Goal: Task Accomplishment & Management: Use online tool/utility

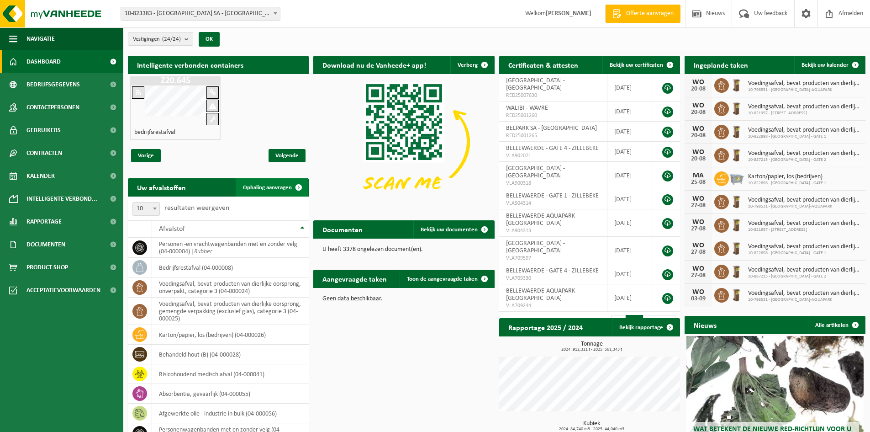
click at [269, 185] on span "Ophaling aanvragen" at bounding box center [267, 188] width 49 height 6
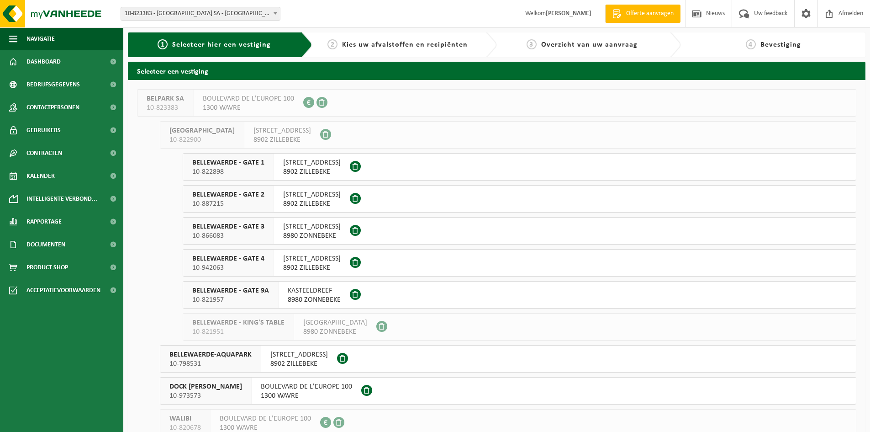
click at [236, 259] on span "BELLEWAERDE - GATE 4" at bounding box center [228, 258] width 72 height 9
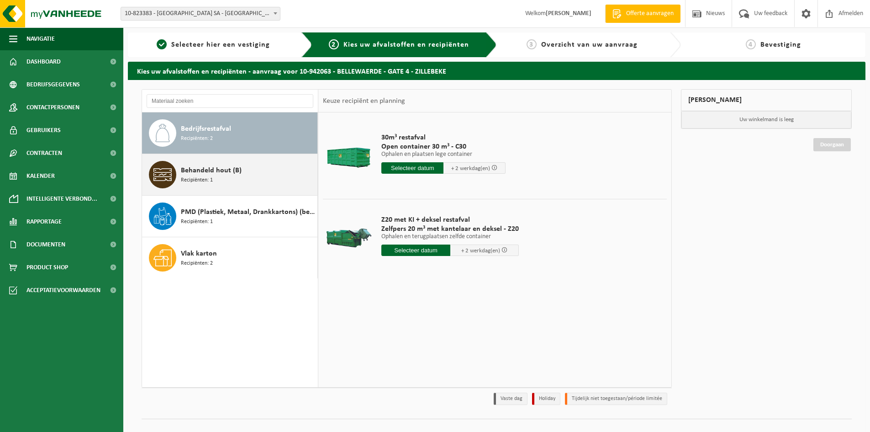
click at [213, 176] on div "Behandeld hout (B) Recipiënten: 1" at bounding box center [248, 174] width 134 height 27
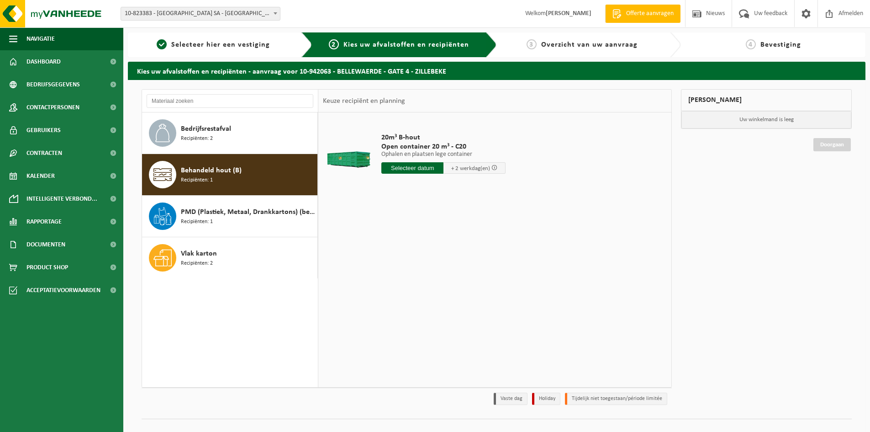
click at [401, 167] on input "text" at bounding box center [412, 167] width 62 height 11
click at [453, 263] on div "22" at bounding box center [454, 263] width 16 height 15
type input "Van [DATE]"
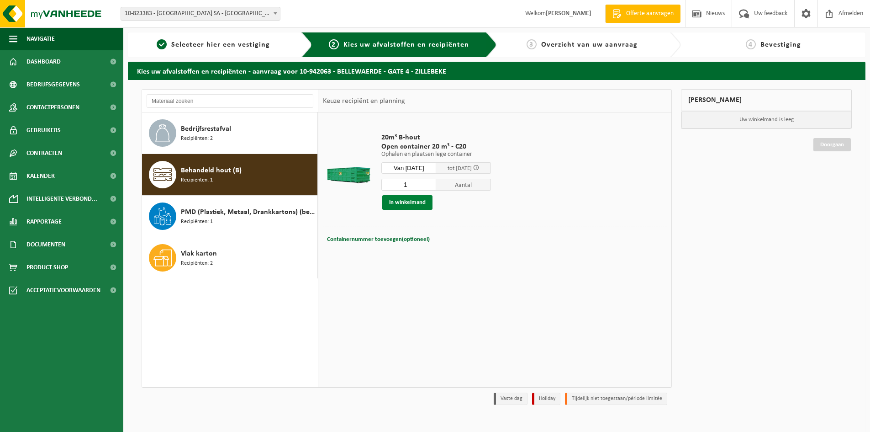
click at [410, 207] on button "In winkelmand" at bounding box center [407, 202] width 50 height 15
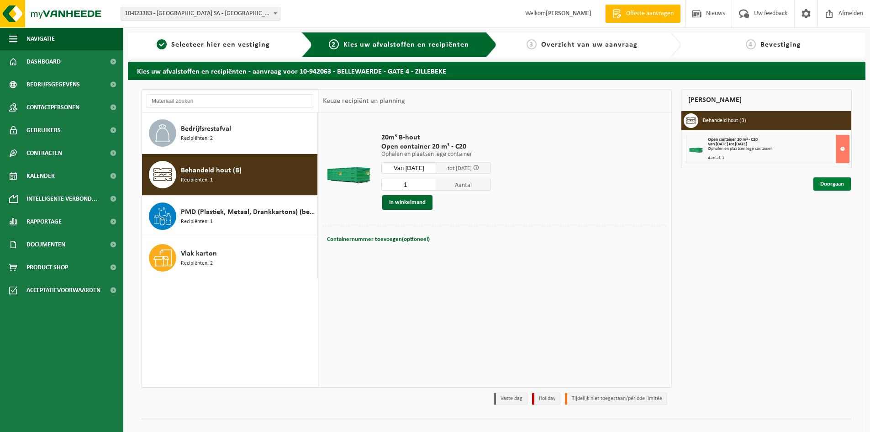
click at [829, 185] on link "Doorgaan" at bounding box center [832, 183] width 37 height 13
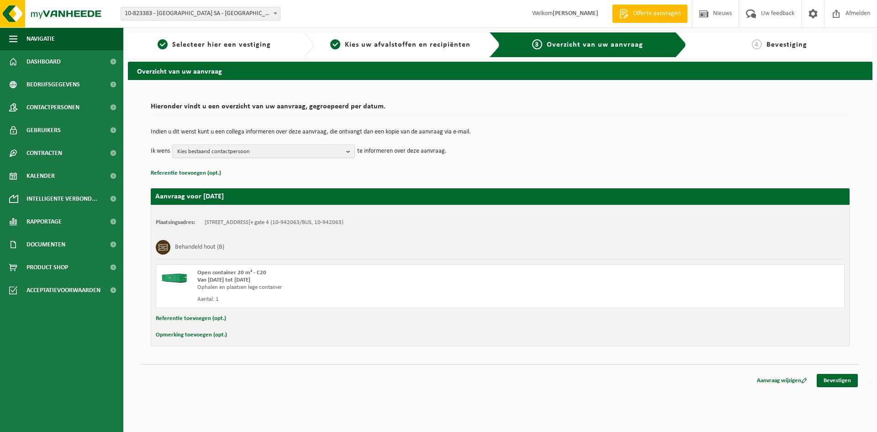
click at [347, 150] on b "button" at bounding box center [350, 151] width 8 height 13
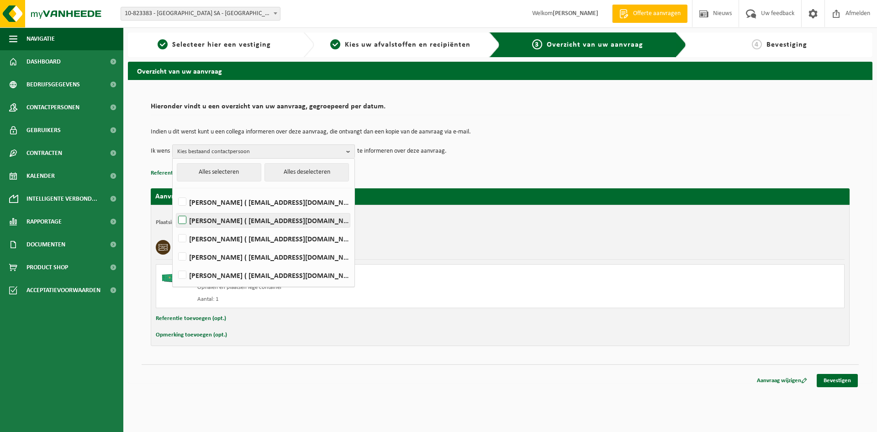
click at [185, 222] on label "Tom DE CONINCK ( tom.deconinck@bellewaerde.be )" at bounding box center [263, 220] width 174 height 14
click at [175, 209] on input "Tom DE CONINCK ( tom.deconinck@bellewaerde.be )" at bounding box center [174, 208] width 0 height 0
checkbox input "true"
click at [183, 239] on label "KASPER DEMAN ( kasper.deman@bellewaerde.be )" at bounding box center [263, 239] width 174 height 14
click at [175, 227] on input "KASPER DEMAN ( kasper.deman@bellewaerde.be )" at bounding box center [174, 227] width 0 height 0
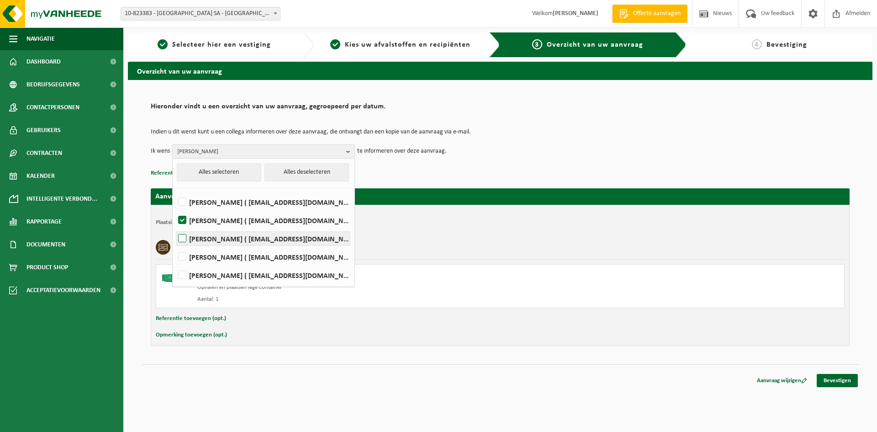
checkbox input "true"
click at [182, 275] on label "CHARLOTTE LOOTEN ( charlotte.looten@bellewaerde.be )" at bounding box center [263, 275] width 174 height 14
click at [175, 264] on input "CHARLOTTE LOOTEN ( charlotte.looten@bellewaerde.be )" at bounding box center [174, 263] width 0 height 0
checkbox input "true"
click at [832, 380] on link "Bevestigen" at bounding box center [837, 380] width 41 height 13
